Goal: Task Accomplishment & Management: Manage account settings

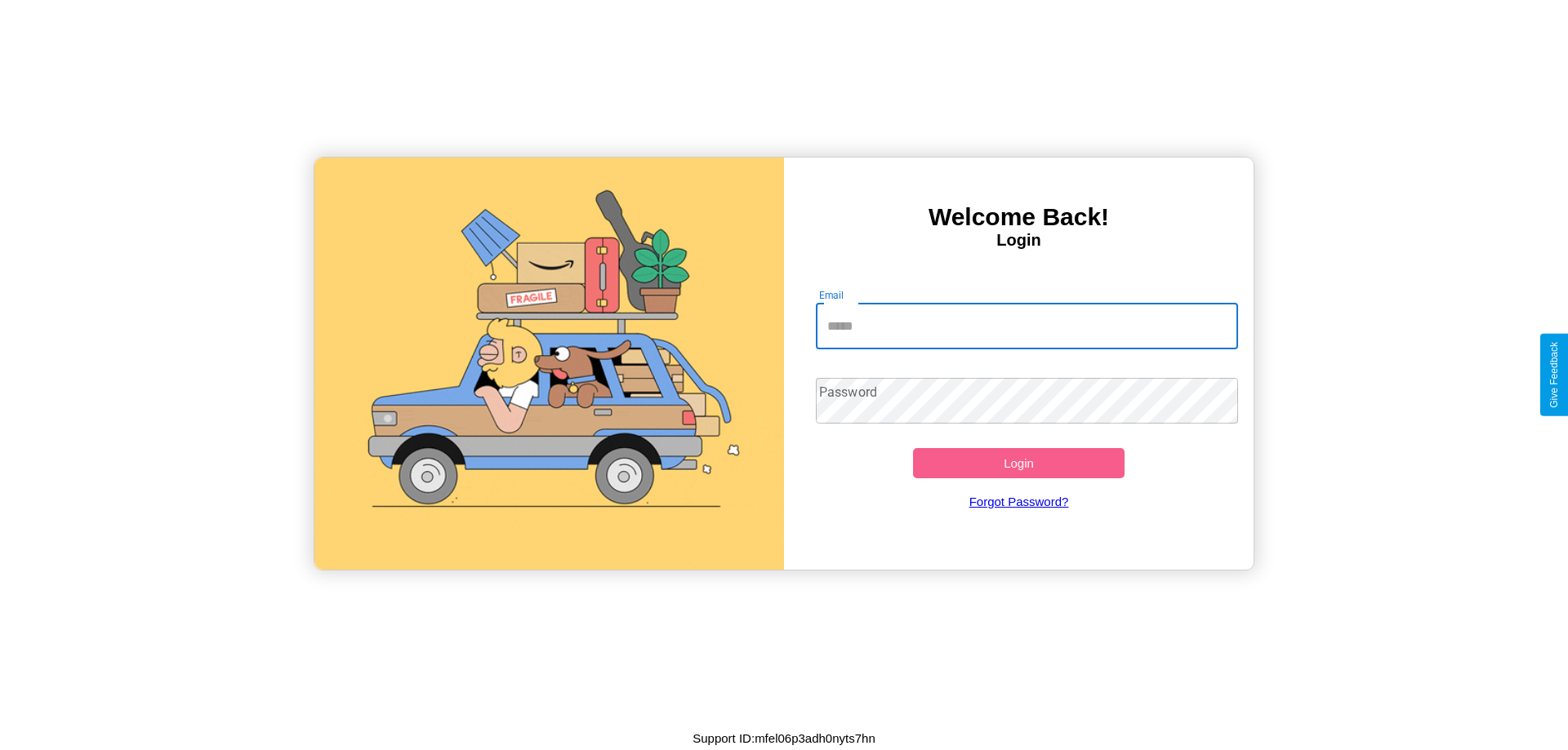
click at [1027, 325] on input "Email" at bounding box center [1027, 326] width 423 height 46
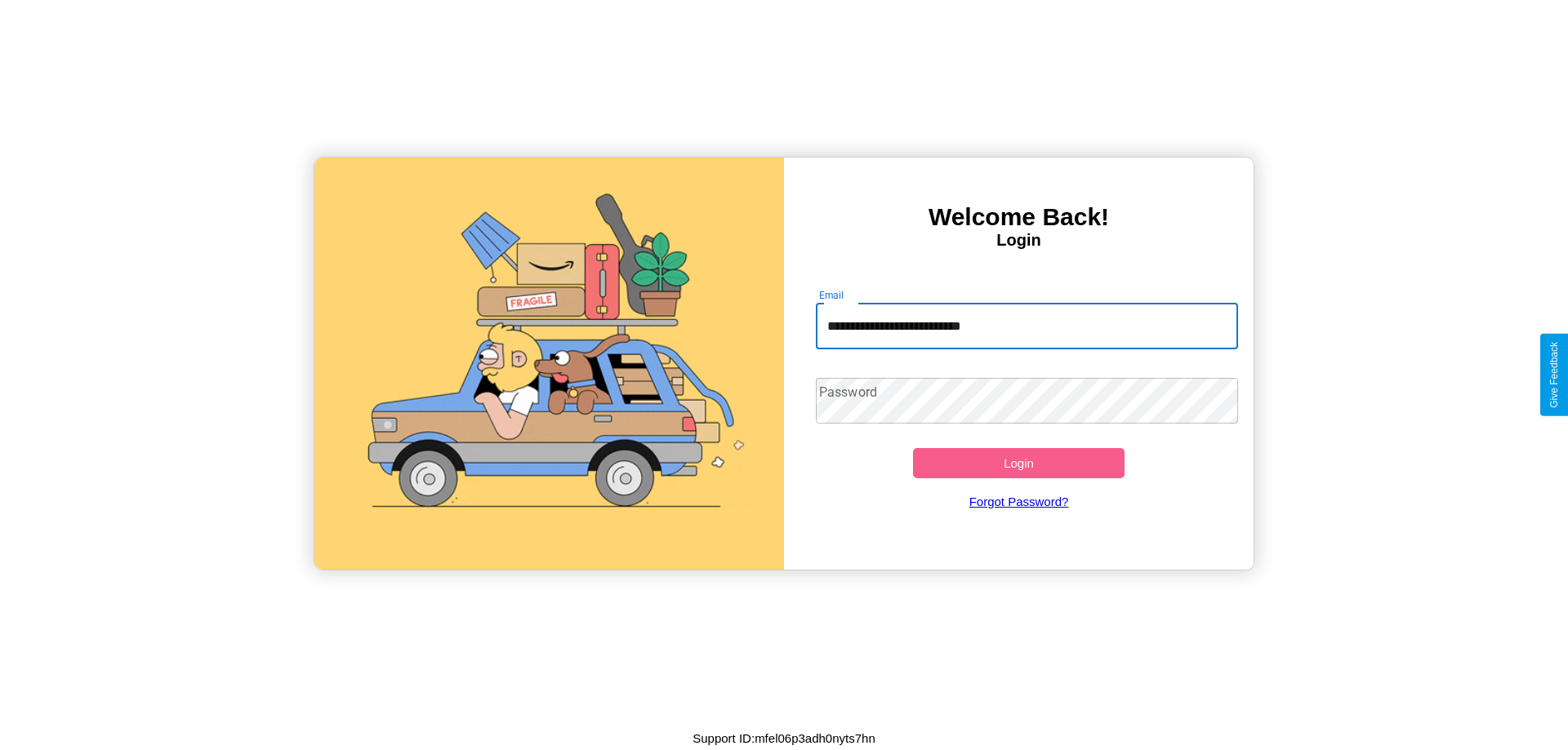
type input "**********"
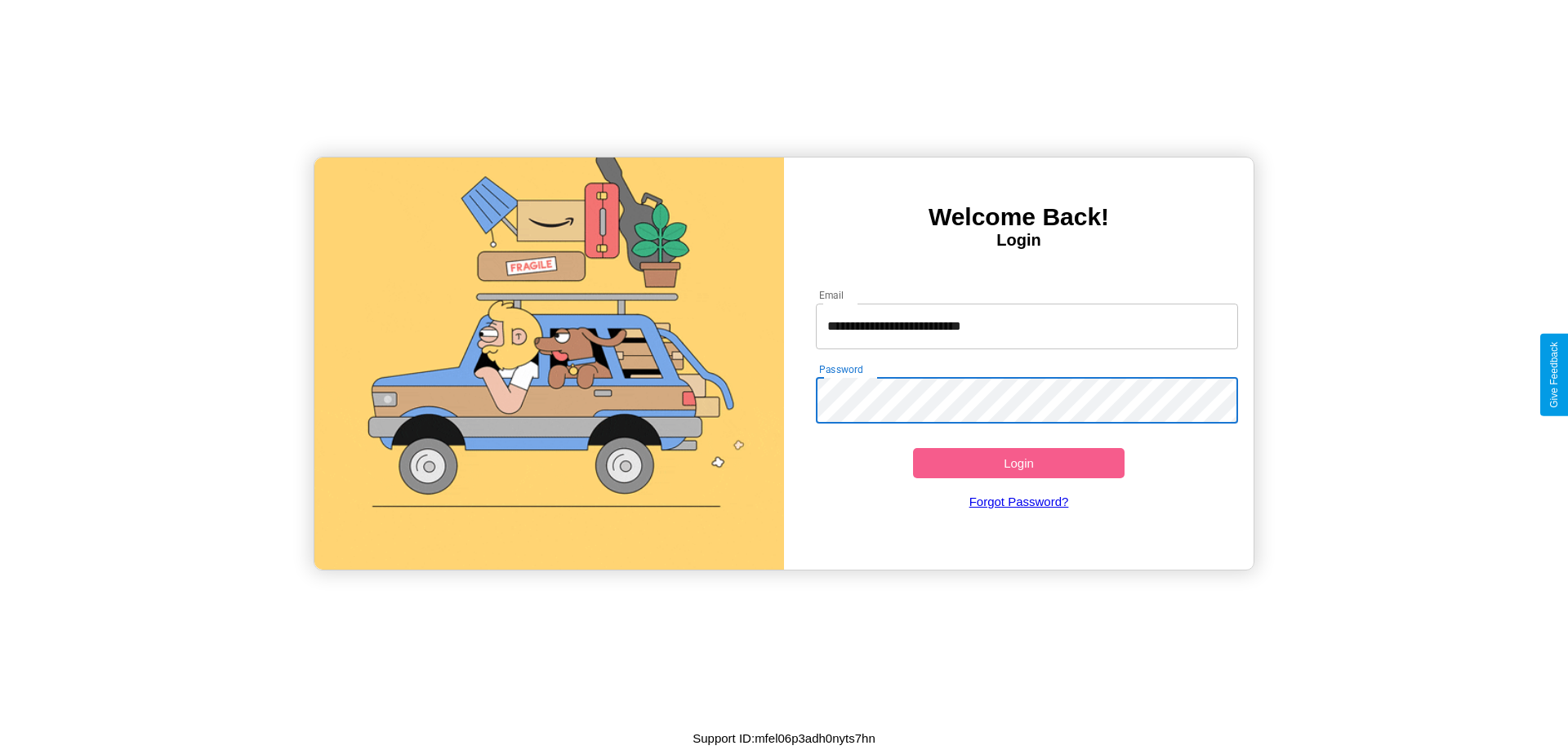
click at [1019, 463] on button "Login" at bounding box center [1019, 463] width 212 height 30
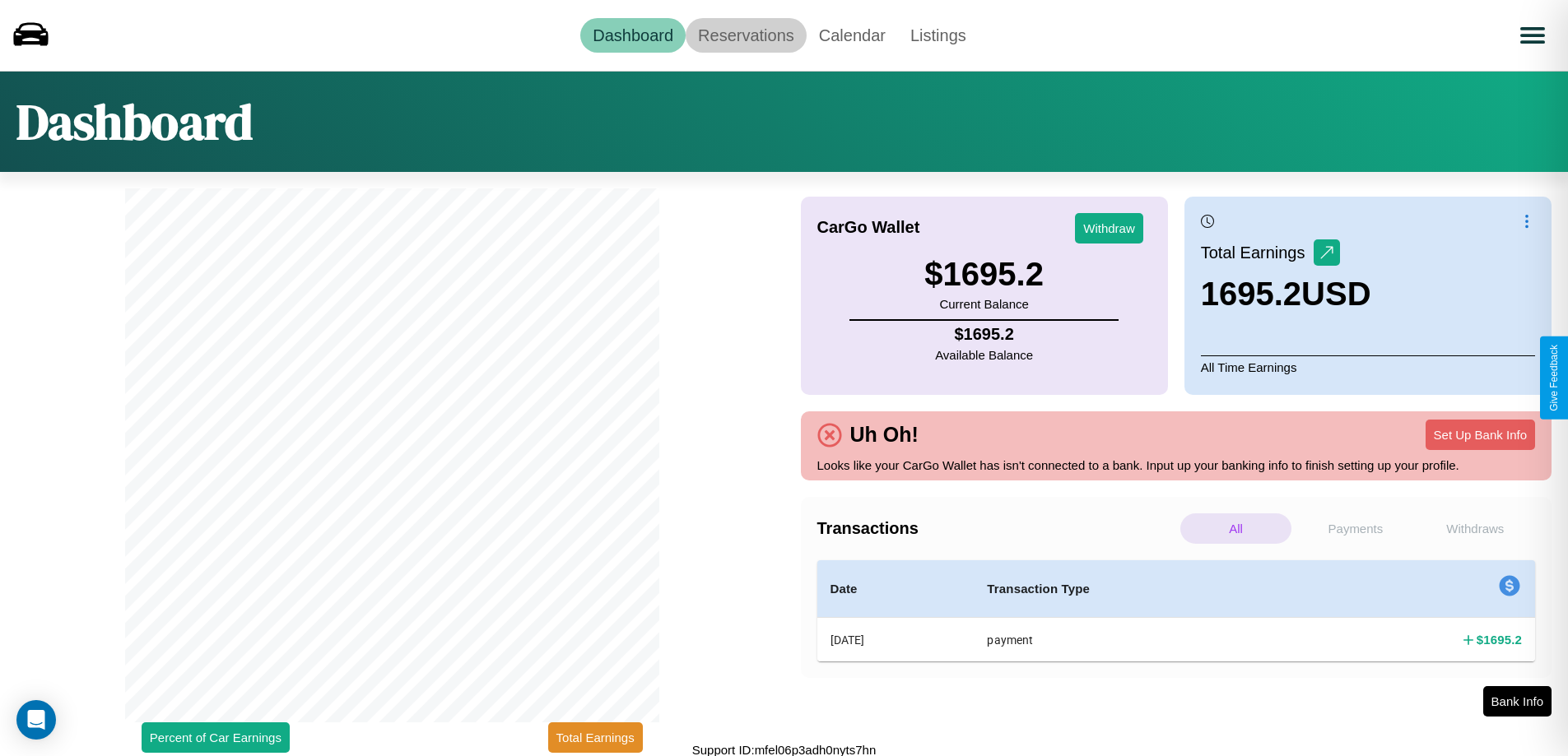
click at [746, 35] on link "Reservations" at bounding box center [746, 36] width 121 height 35
